Goal: Information Seeking & Learning: Understand process/instructions

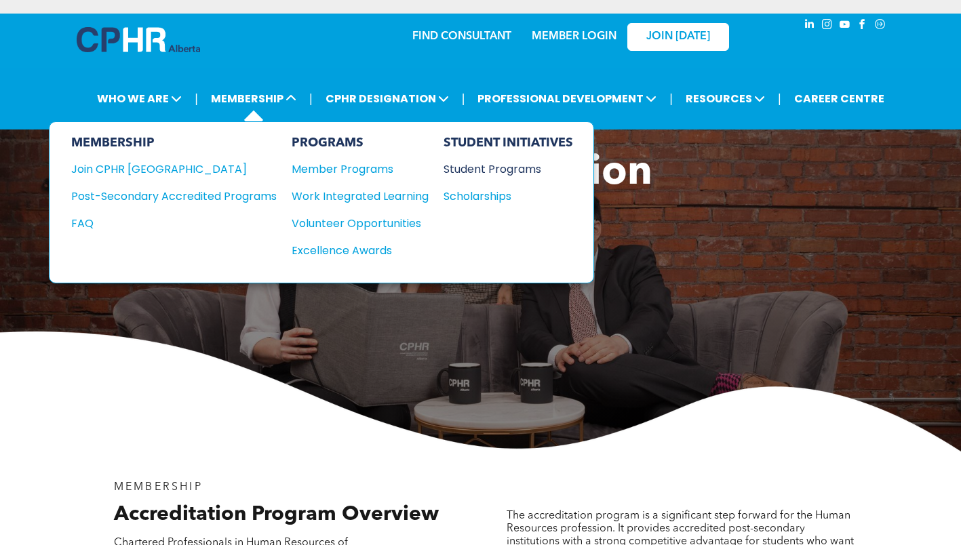
click at [466, 163] on div "Student Programs" at bounding box center [502, 169] width 117 height 17
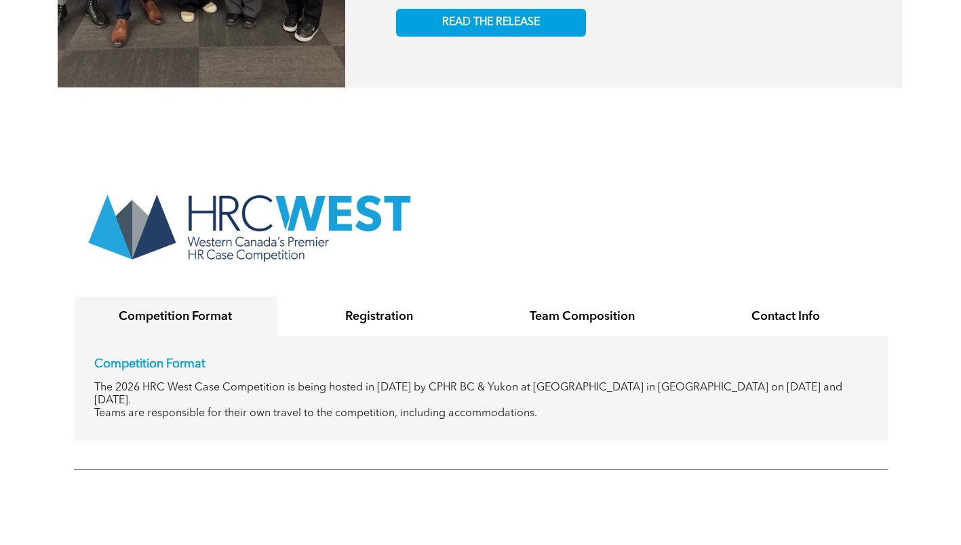
scroll to position [2404, 0]
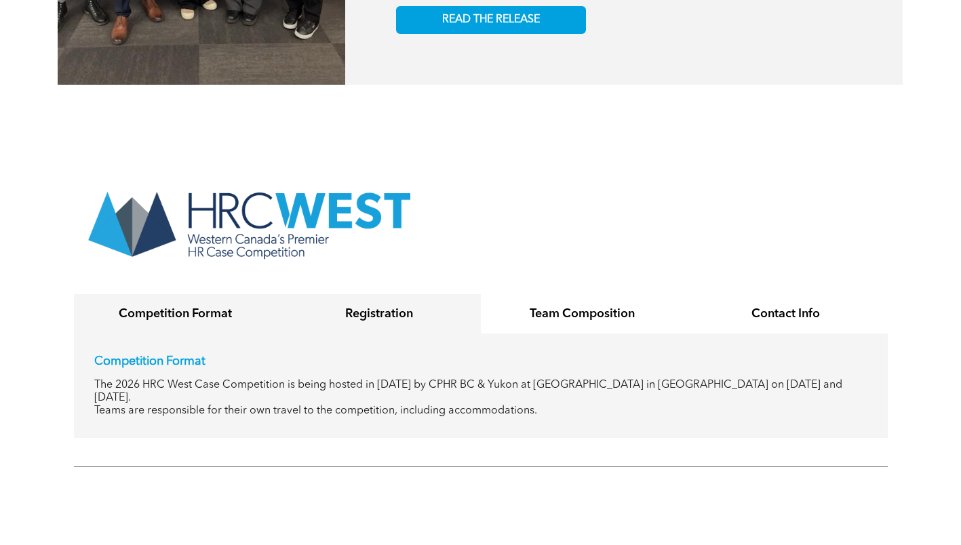
click at [401, 307] on h4 "Registration" at bounding box center [379, 314] width 179 height 15
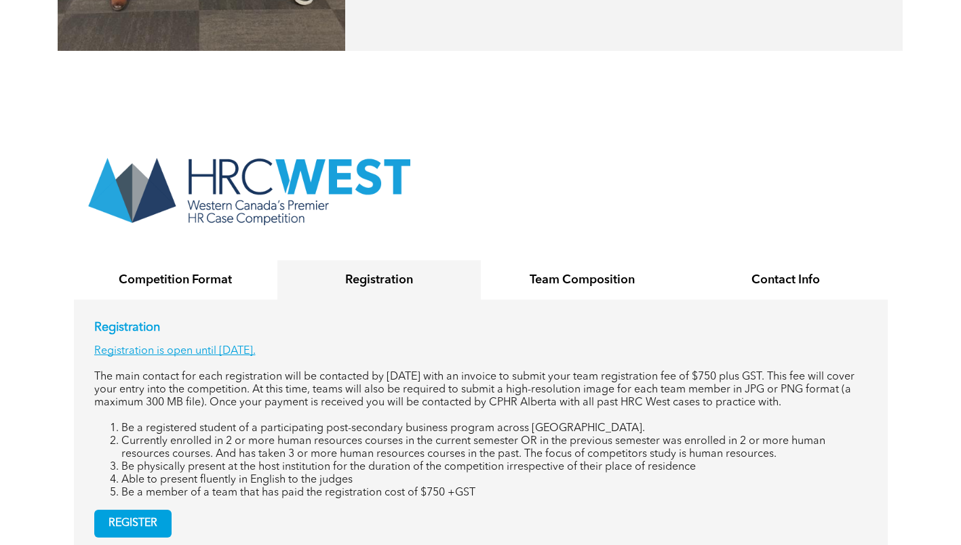
scroll to position [2439, 0]
click at [714, 264] on div "Contact Info" at bounding box center [787, 279] width 204 height 39
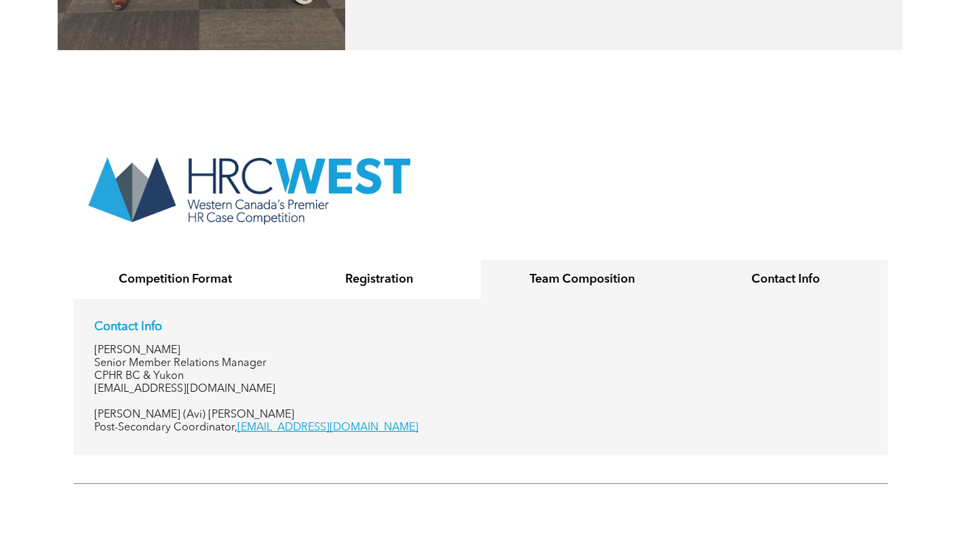
click at [585, 263] on div "Team Composition" at bounding box center [583, 279] width 204 height 39
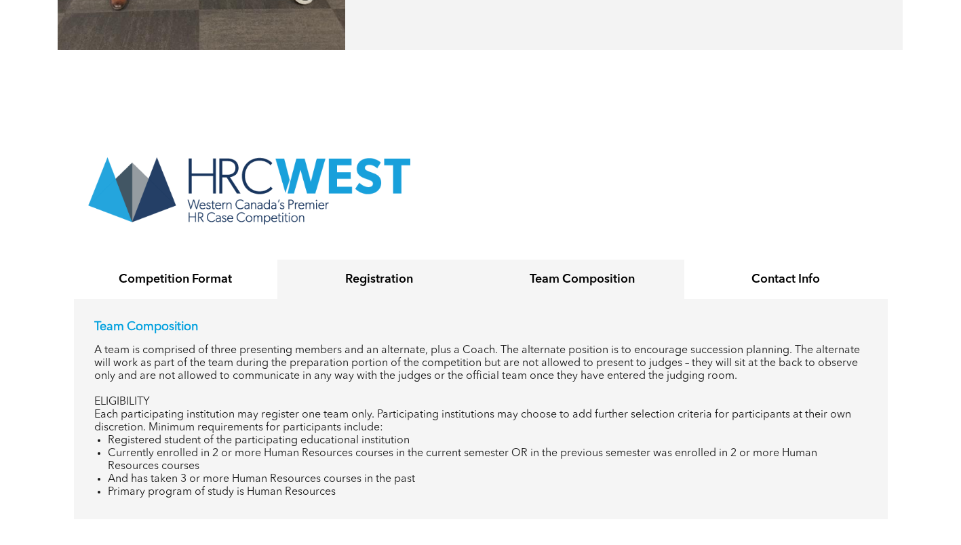
click at [441, 272] on h4 "Registration" at bounding box center [379, 279] width 179 height 15
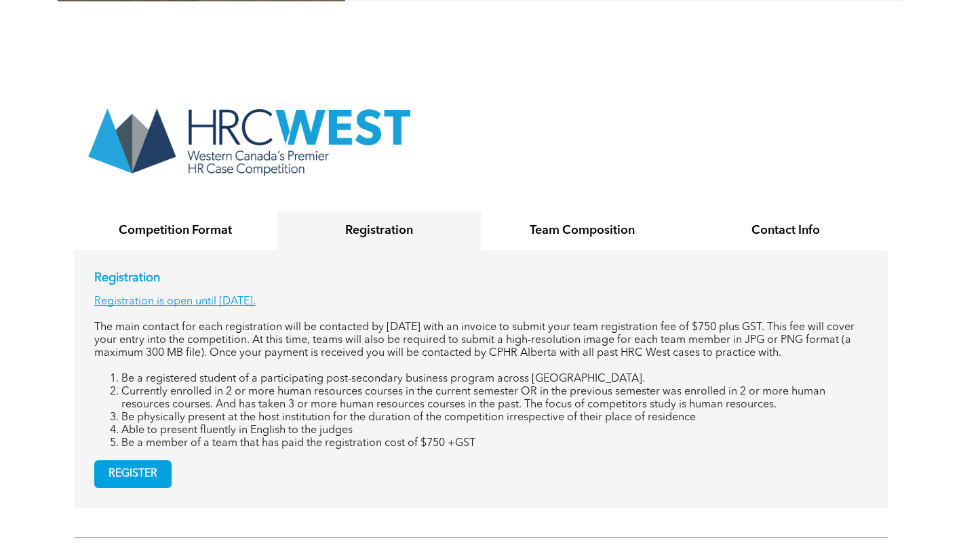
scroll to position [2488, 0]
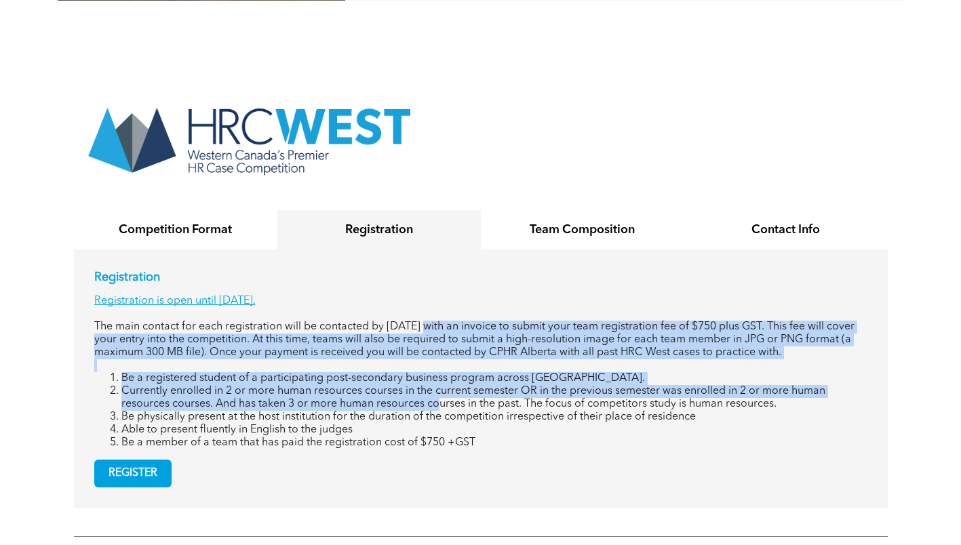
drag, startPoint x: 436, startPoint y: 305, endPoint x: 429, endPoint y: 379, distance: 74.3
click at [429, 379] on div "Registration Registration is open until [DATE]. The main contact for each regis…" at bounding box center [480, 360] width 773 height 180
click at [429, 385] on li "Currently enrolled in 2 or more human resources courses in the current semester…" at bounding box center [494, 398] width 746 height 26
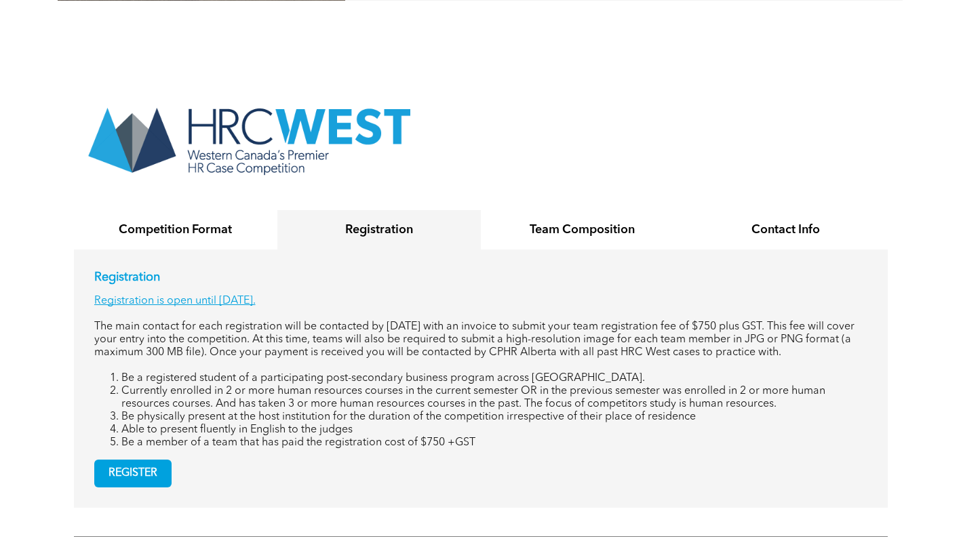
click at [344, 411] on li "Be physically present at the host institution for the duration of the competiti…" at bounding box center [494, 417] width 746 height 13
drag, startPoint x: 344, startPoint y: 396, endPoint x: 344, endPoint y: 337, distance: 58.3
click at [344, 337] on div "Registration Registration is open until [DATE]. The main contact for each regis…" at bounding box center [480, 360] width 773 height 180
drag, startPoint x: 344, startPoint y: 337, endPoint x: 334, endPoint y: 297, distance: 41.1
click at [334, 321] on p "The main contact for each registration will be contacted by [DATE] with an invo…" at bounding box center [480, 340] width 773 height 39
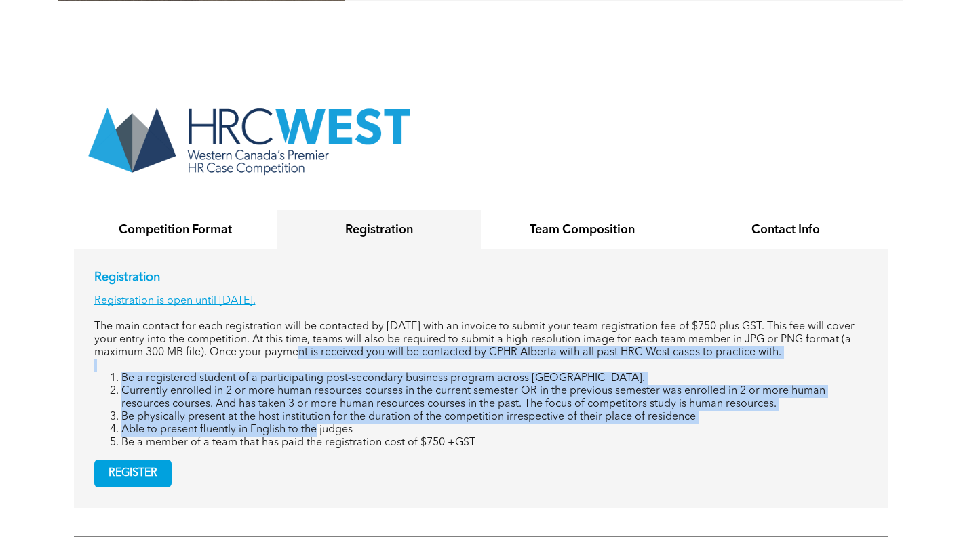
drag, startPoint x: 300, startPoint y: 322, endPoint x: 317, endPoint y: 411, distance: 90.6
click at [317, 411] on div "Registration Registration is open until [DATE]. The main contact for each regis…" at bounding box center [480, 360] width 773 height 180
click at [317, 424] on li "Able to present fluently in English to the judges" at bounding box center [494, 430] width 746 height 13
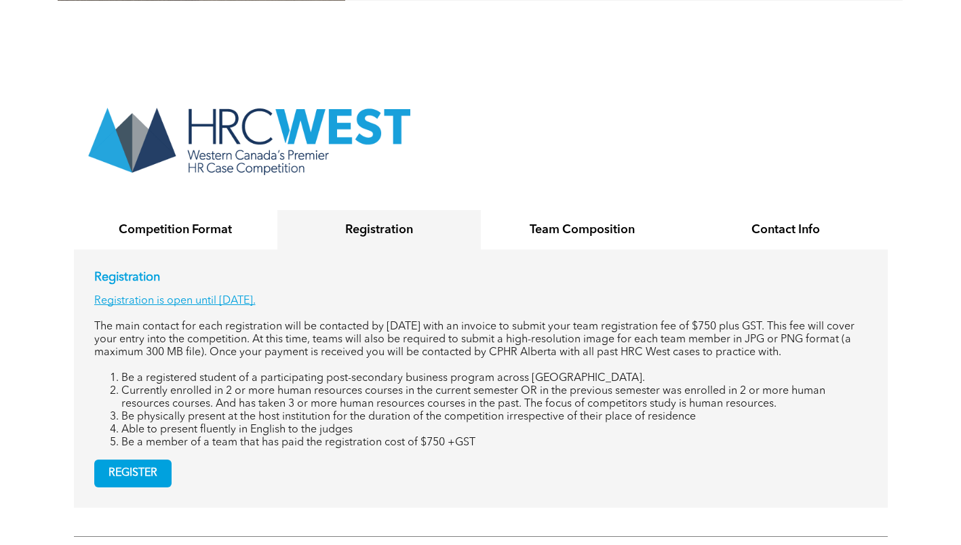
click at [336, 385] on li "Currently enrolled in 2 or more human resources courses in the current semester…" at bounding box center [494, 398] width 746 height 26
drag, startPoint x: 302, startPoint y: 313, endPoint x: 301, endPoint y: 320, distance: 6.8
click at [301, 321] on p "The main contact for each registration will be contacted by [DATE] with an invo…" at bounding box center [480, 340] width 773 height 39
click at [389, 411] on li "Be physically present at the host institution for the duration of the competiti…" at bounding box center [494, 417] width 746 height 13
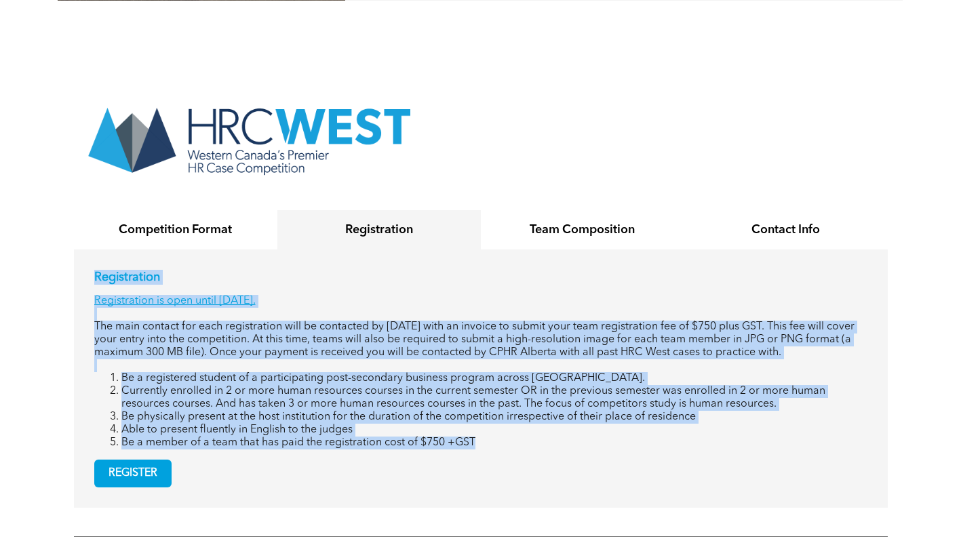
drag, startPoint x: 488, startPoint y: 421, endPoint x: 88, endPoint y: 250, distance: 435.5
click at [88, 250] on div "Registration Registration is open until [DATE]. The main contact for each regis…" at bounding box center [481, 379] width 814 height 258
copy div "Loremipsumdo Sitametconse ad elit seddo Eiusmo, Temporin 11, 6723. Utl etdo mag…"
drag, startPoint x: 249, startPoint y: 340, endPoint x: 250, endPoint y: 304, distance: 36.0
click at [249, 340] on div "Registration Registration is open until [DATE]. The main contact for each regis…" at bounding box center [480, 360] width 773 height 180
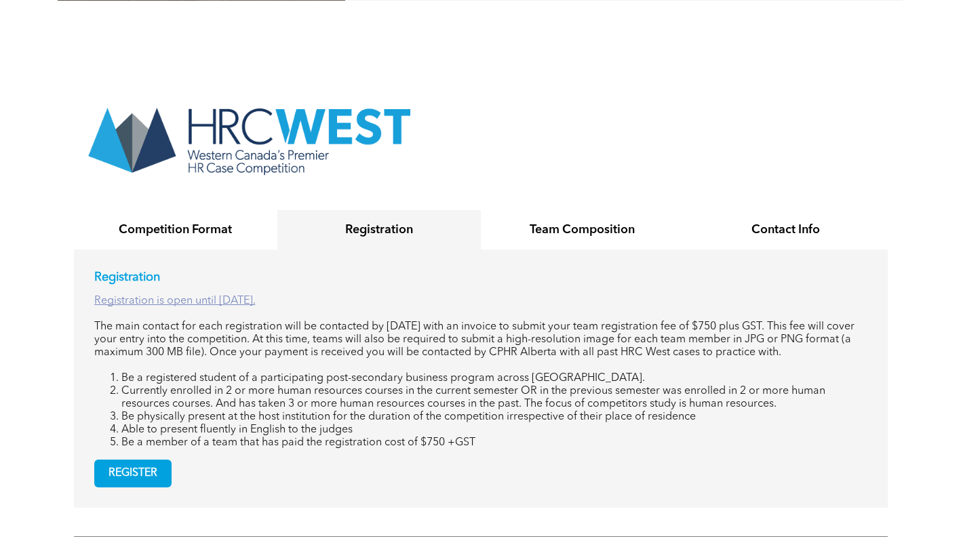
click at [256, 296] on link "Registration is open until [DATE]." at bounding box center [174, 301] width 161 height 11
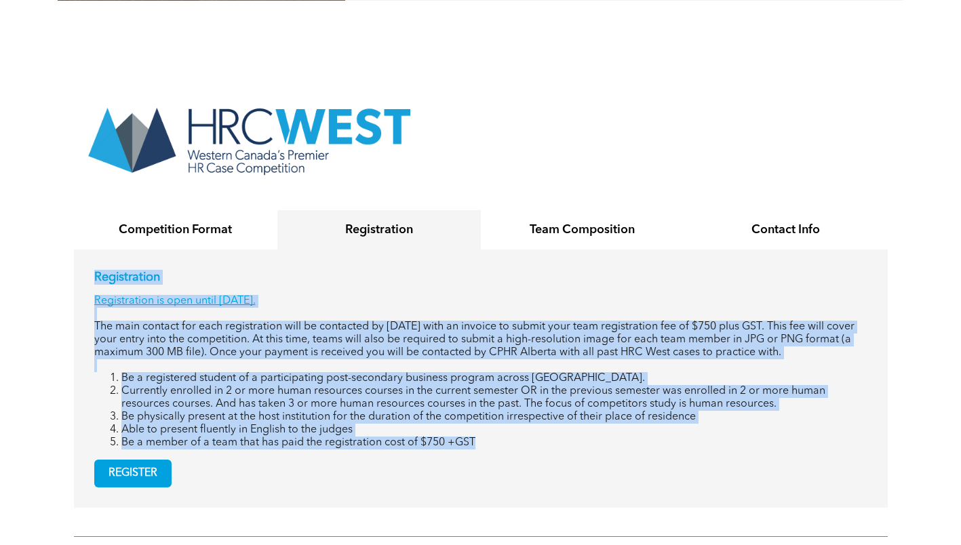
drag, startPoint x: 490, startPoint y: 418, endPoint x: 77, endPoint y: 258, distance: 442.8
click at [77, 258] on div "Registration Registration is open until [DATE]. The main contact for each regis…" at bounding box center [481, 379] width 814 height 258
copy div "Loremipsumdo Sitametconse ad elit seddo Eiusmo, Temporin 11, 6723. Utl etdo mag…"
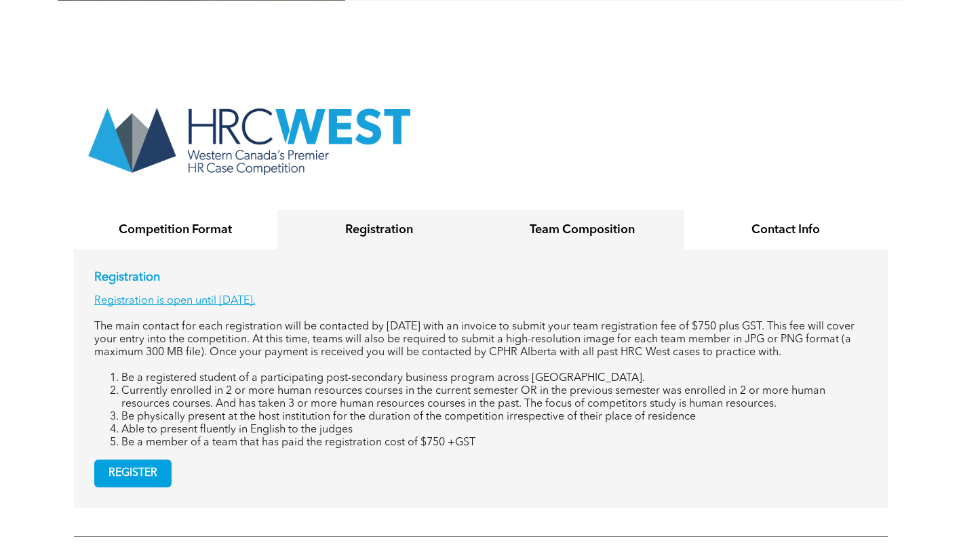
click at [558, 223] on h4 "Team Composition" at bounding box center [582, 230] width 179 height 15
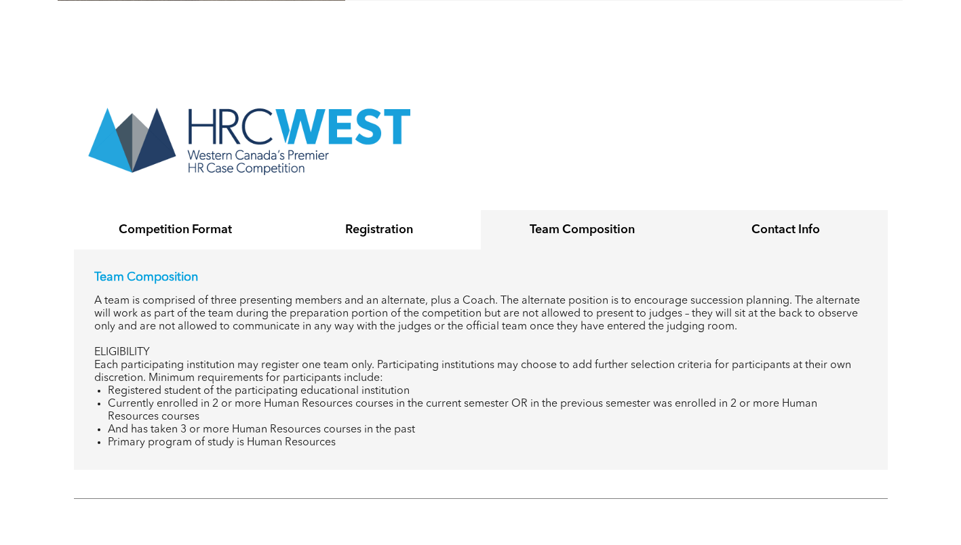
click at [731, 223] on h4 "Contact Info" at bounding box center [786, 230] width 179 height 15
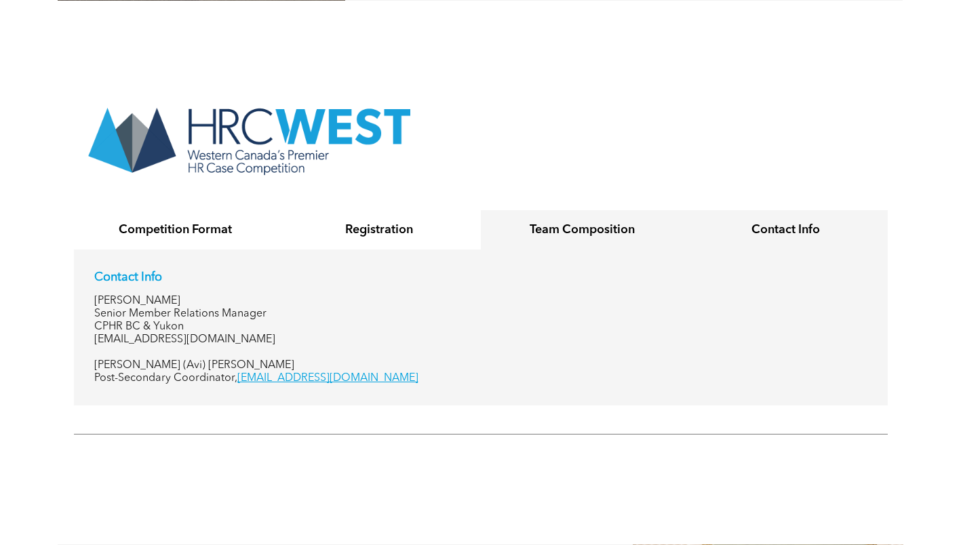
click at [639, 214] on div "Team Composition" at bounding box center [583, 229] width 204 height 39
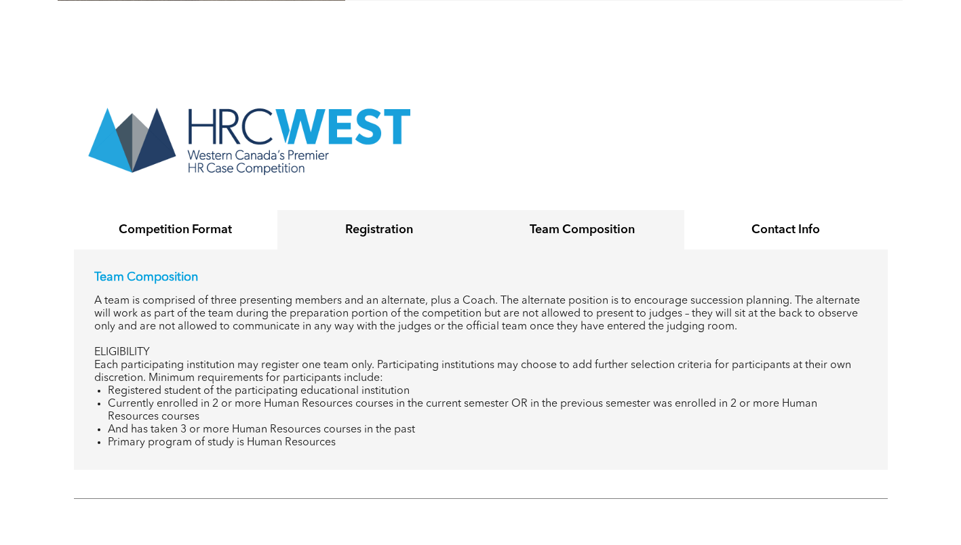
click at [371, 223] on h4 "Registration" at bounding box center [379, 230] width 179 height 15
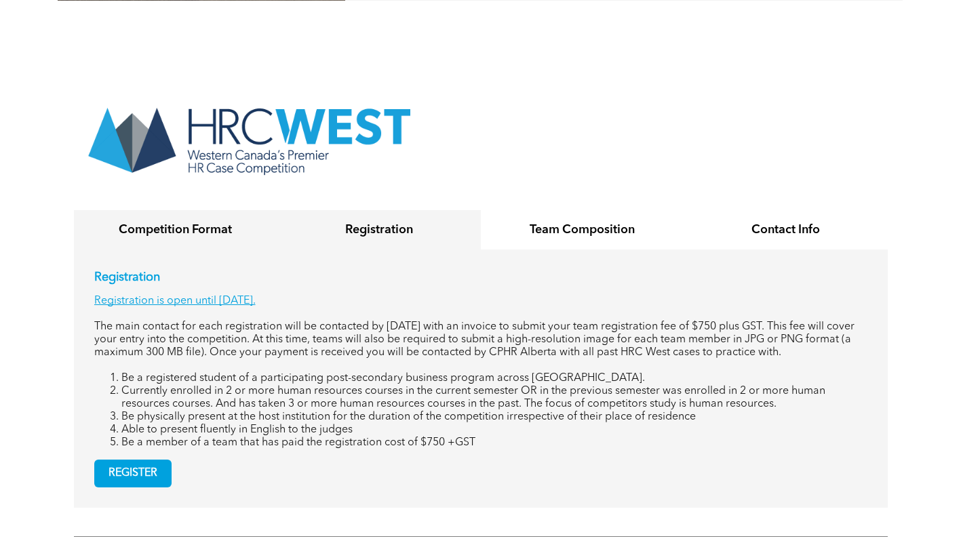
click at [140, 223] on h4 "Competition Format" at bounding box center [175, 230] width 179 height 15
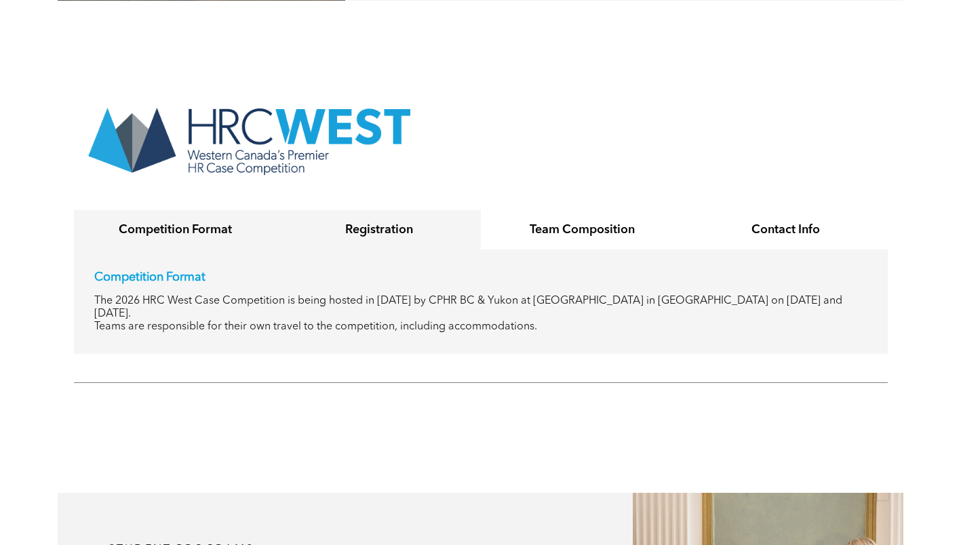
click at [360, 223] on h4 "Registration" at bounding box center [379, 230] width 179 height 15
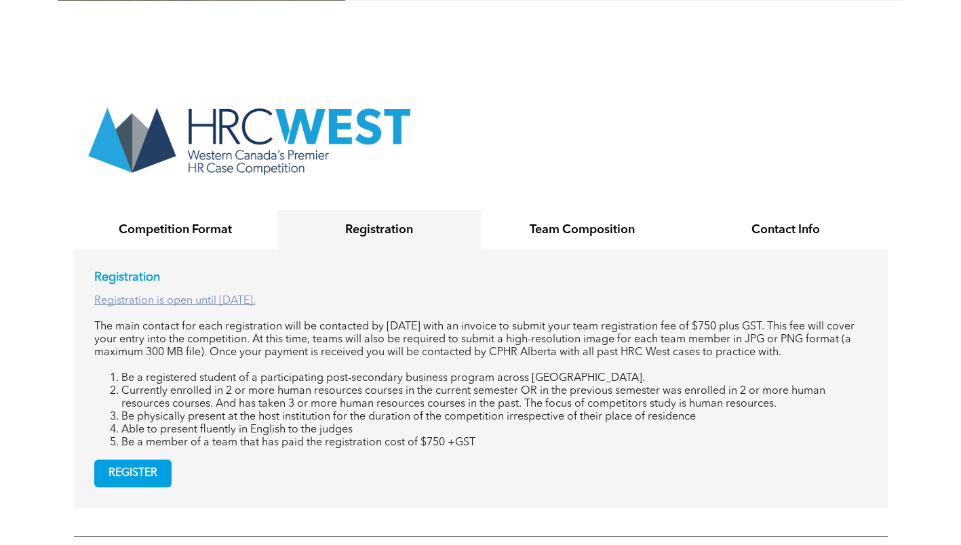
click at [256, 296] on link "Registration is open until [DATE]." at bounding box center [174, 301] width 161 height 11
click at [576, 339] on div "Registration Registration is open until [DATE]. The main contact for each regis…" at bounding box center [480, 360] width 773 height 180
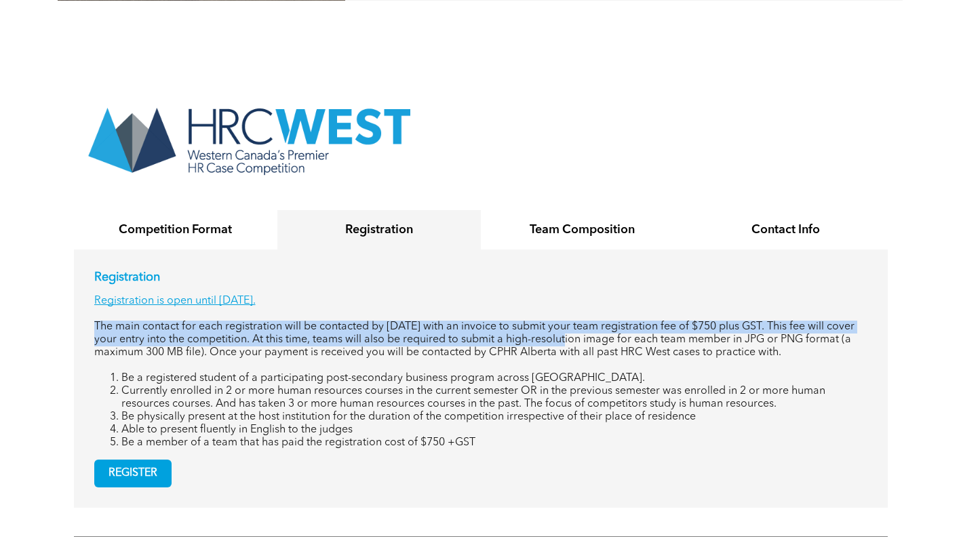
drag, startPoint x: 576, startPoint y: 339, endPoint x: 571, endPoint y: 314, distance: 25.5
click at [571, 314] on div "Registration Registration is open until [DATE]. The main contact for each regis…" at bounding box center [480, 360] width 773 height 180
click at [571, 321] on p "The main contact for each registration will be contacted by [DATE] with an invo…" at bounding box center [480, 340] width 773 height 39
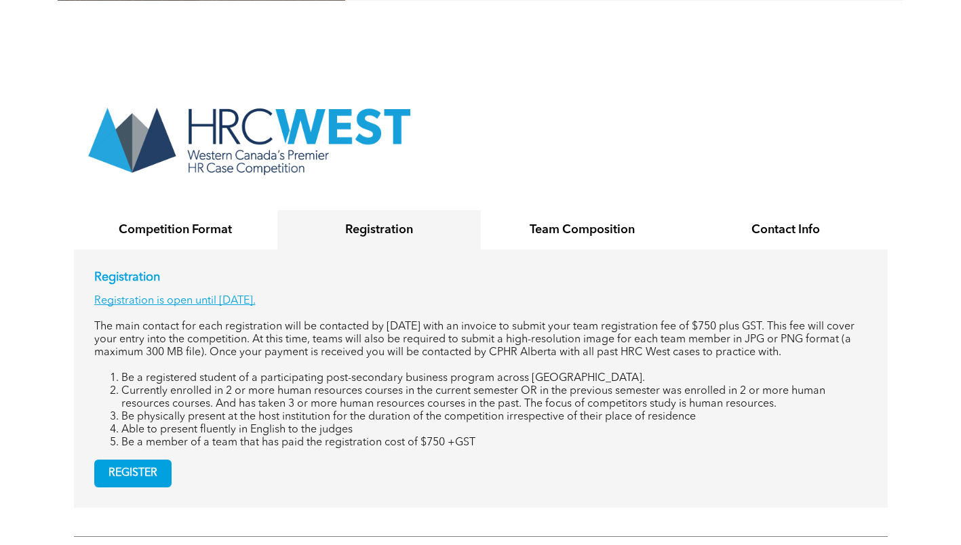
click at [476, 321] on p "The main contact for each registration will be contacted by [DATE] with an invo…" at bounding box center [480, 340] width 773 height 39
drag, startPoint x: 510, startPoint y: 136, endPoint x: 517, endPoint y: 167, distance: 31.3
click at [510, 136] on div "Competition Format Registration Team Composition Contact Info Competition Forma…" at bounding box center [481, 301] width 814 height 414
